Goal: Find specific page/section: Find specific page/section

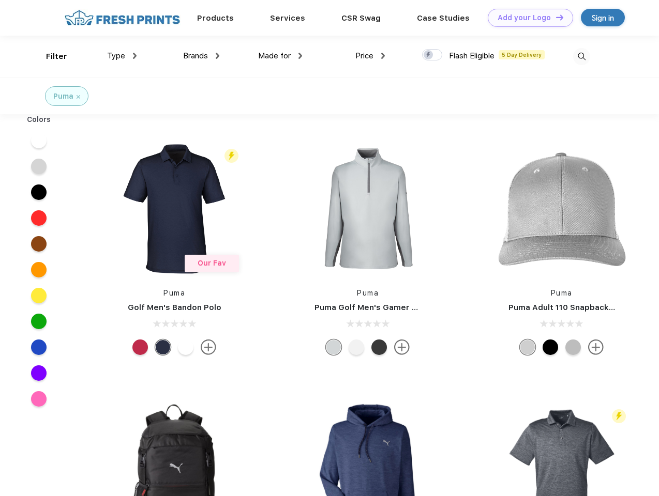
click at [526, 18] on link "Add your Logo Design Tool" at bounding box center [530, 18] width 85 height 18
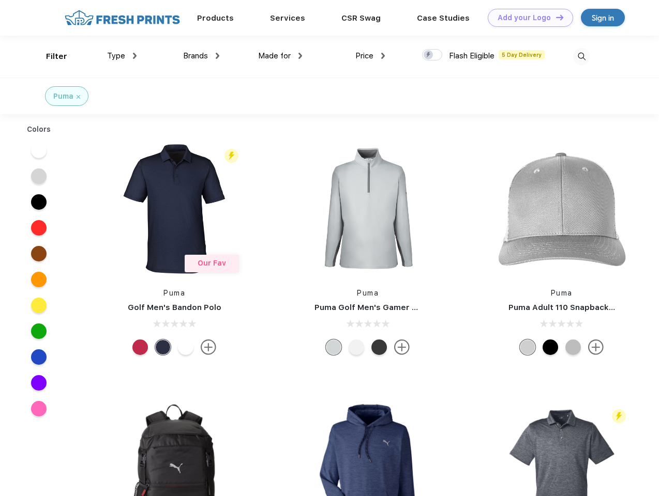
click at [0, 0] on div "Design Tool" at bounding box center [0, 0] width 0 height 0
click at [555, 17] on link "Add your Logo Design Tool" at bounding box center [530, 18] width 85 height 18
click at [50, 56] on div "Filter" at bounding box center [56, 57] width 21 height 12
click at [122, 56] on span "Type" at bounding box center [116, 55] width 18 height 9
click at [201, 56] on span "Brands" at bounding box center [195, 55] width 25 height 9
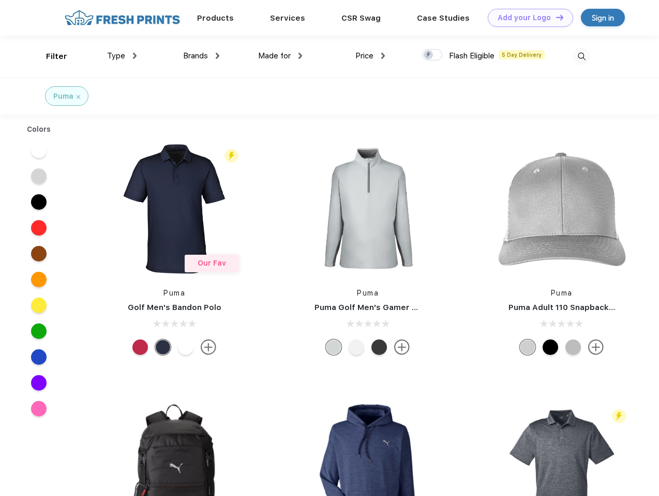
click at [280, 56] on span "Made for" at bounding box center [274, 55] width 33 height 9
click at [370, 56] on span "Price" at bounding box center [364, 55] width 18 height 9
click at [432, 55] on div at bounding box center [432, 54] width 20 height 11
click at [429, 55] on input "checkbox" at bounding box center [425, 52] width 7 height 7
click at [581, 56] on img at bounding box center [581, 56] width 17 height 17
